Goal: Manage account settings

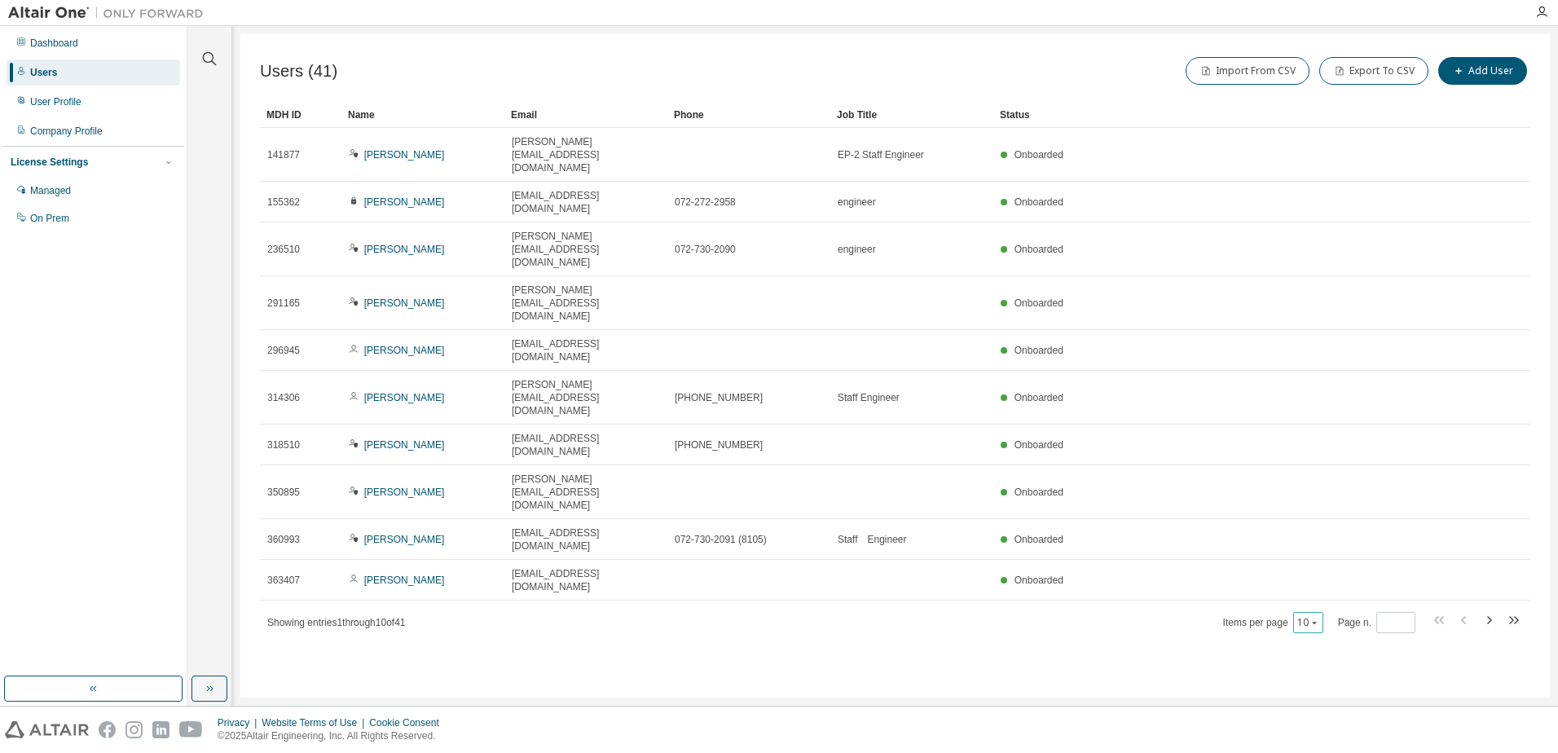
click at [1313, 617] on icon "button" at bounding box center [1314, 622] width 10 height 10
click at [1309, 509] on div "50" at bounding box center [1360, 508] width 130 height 20
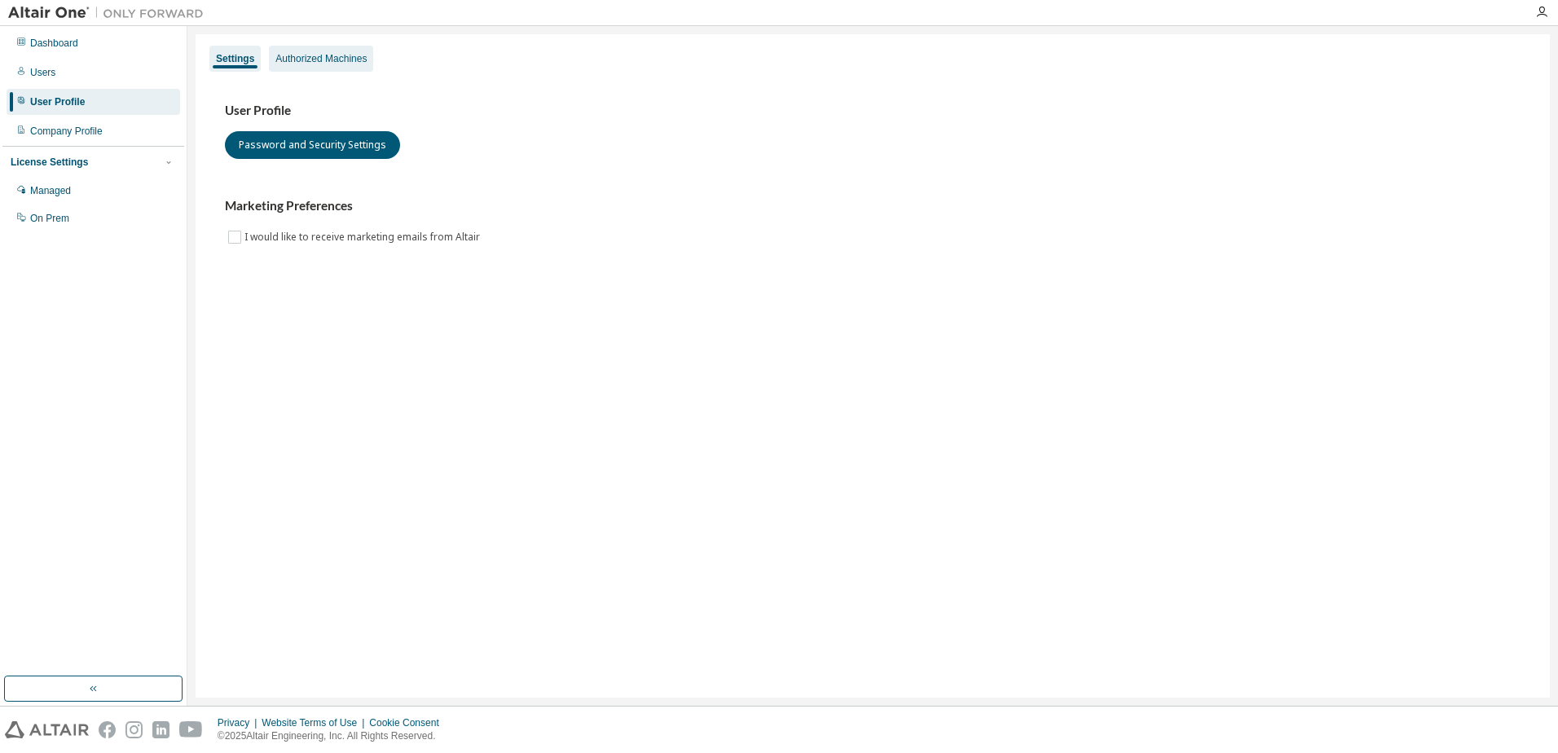
click at [336, 59] on div "Authorized Machines" at bounding box center [320, 58] width 91 height 13
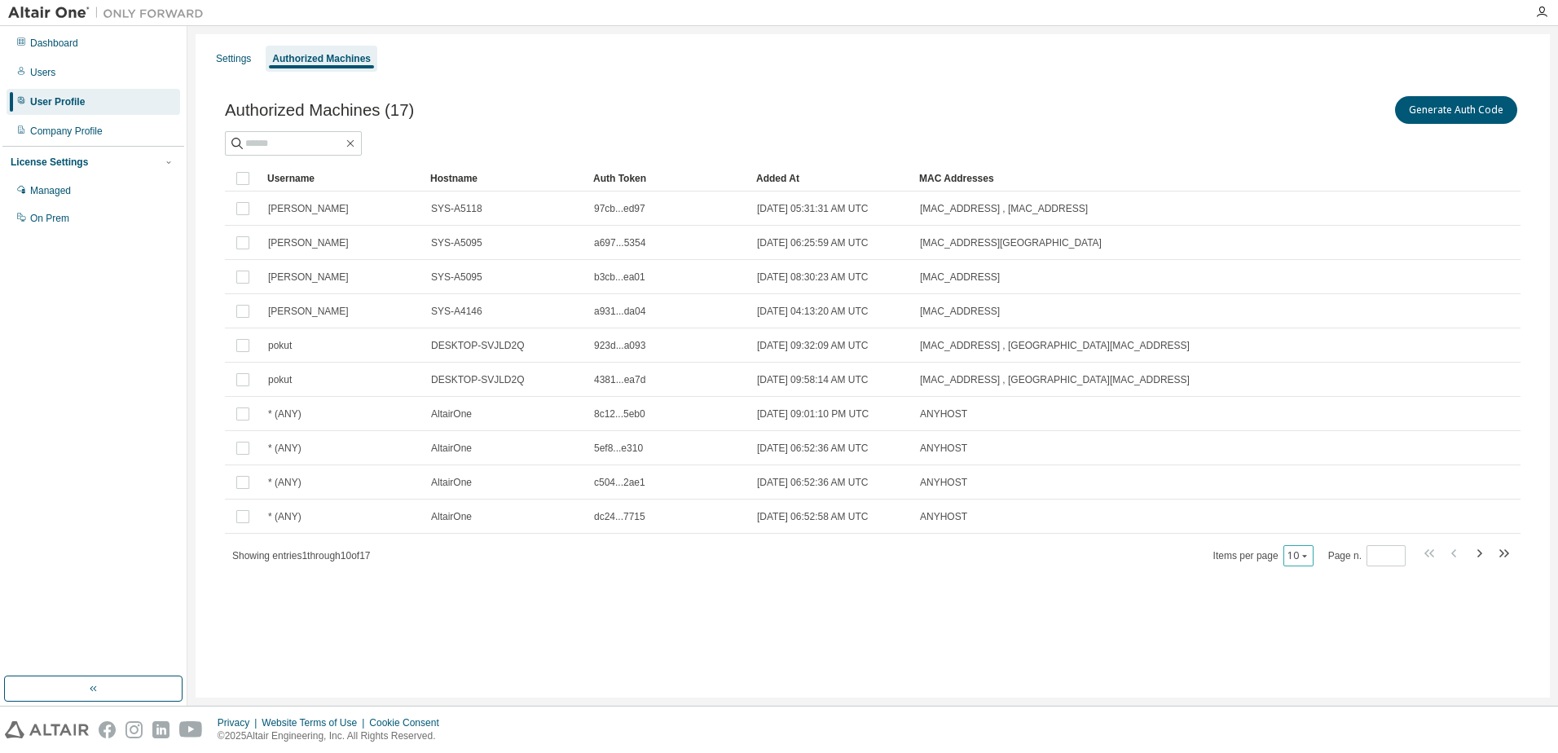
click at [1309, 558] on icon "button" at bounding box center [1304, 556] width 10 height 10
click at [1299, 638] on div "50" at bounding box center [1350, 636] width 130 height 20
